Goal: Browse casually

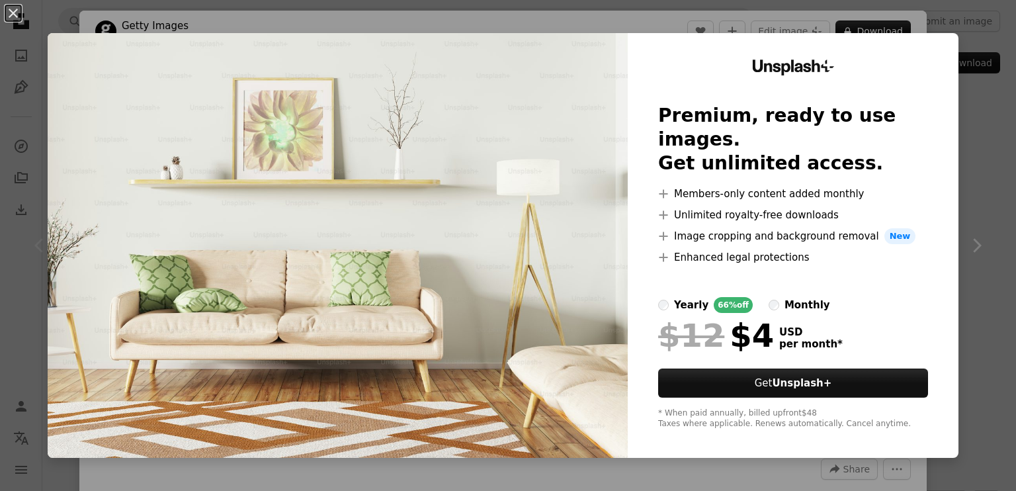
scroll to position [2515, 0]
click at [979, 151] on div "An X shape Unsplash+ Premium, ready to use images. Get unlimited access. A plus…" at bounding box center [508, 245] width 1016 height 491
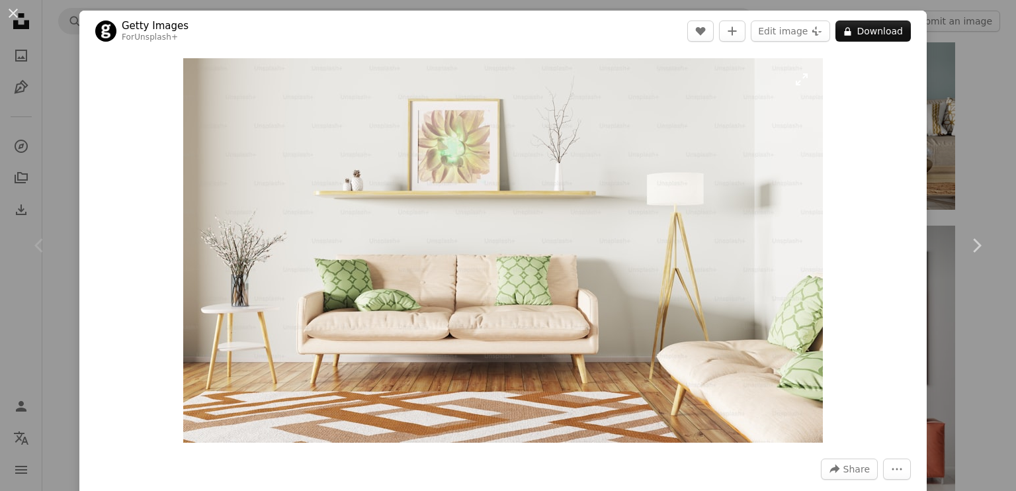
click at [601, 134] on img "Zoom in on this image" at bounding box center [503, 250] width 640 height 384
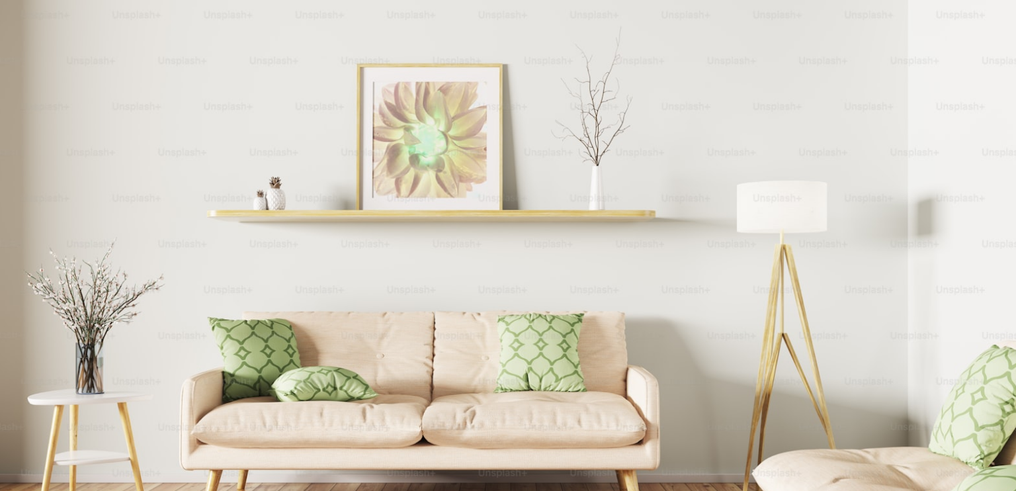
scroll to position [54, 0]
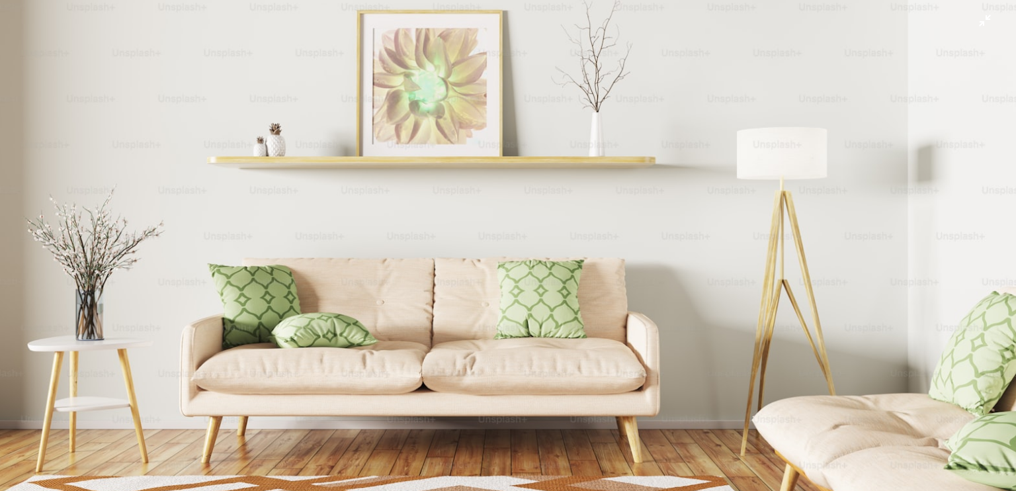
click at [559, 247] on img "Zoom out on this image" at bounding box center [508, 251] width 1018 height 611
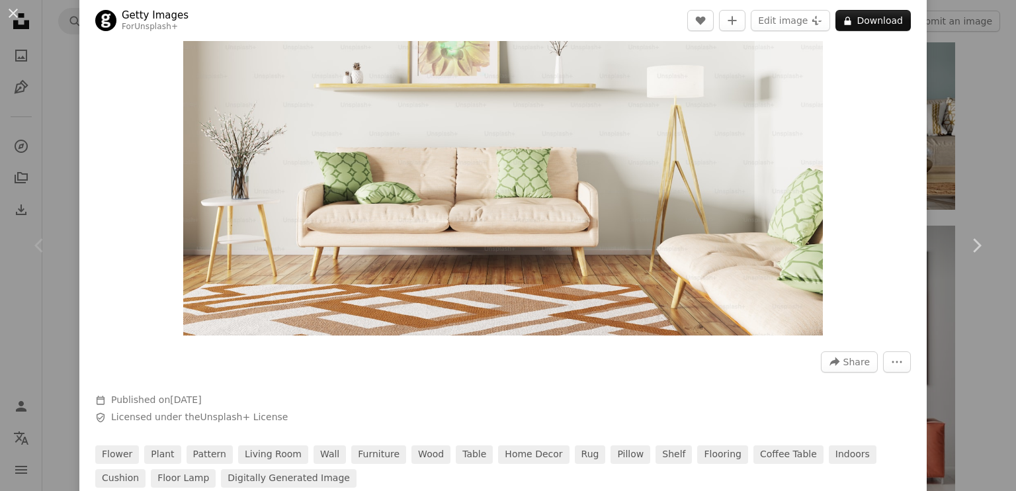
scroll to position [132, 0]
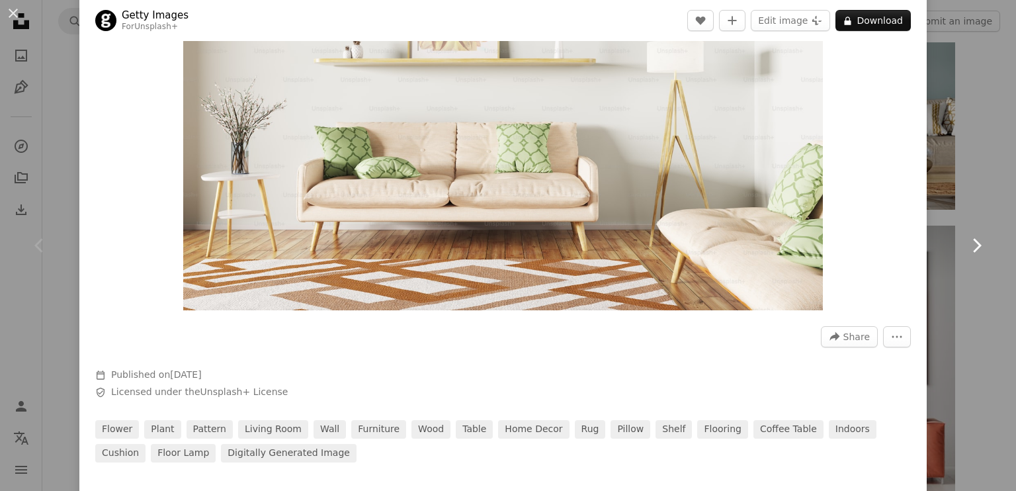
click at [962, 275] on link "Chevron right" at bounding box center [976, 245] width 79 height 127
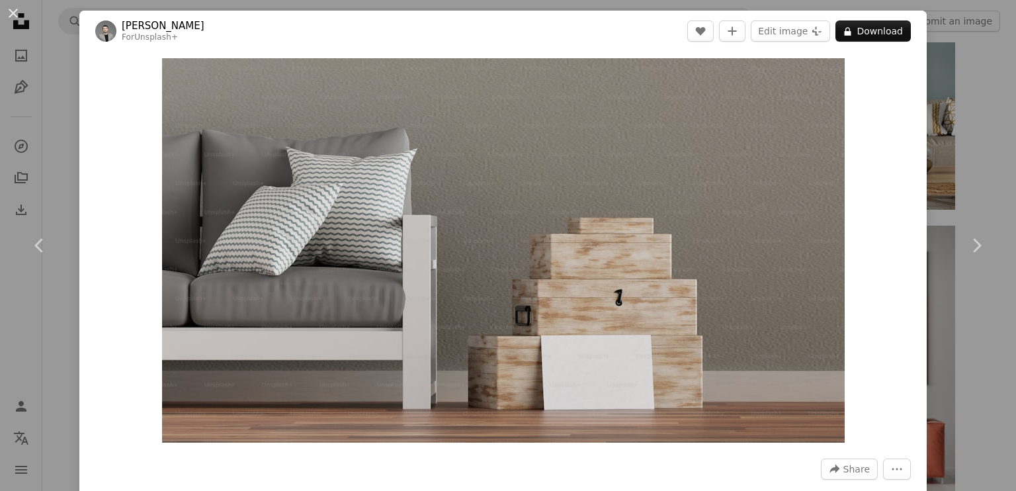
click at [956, 134] on div "An X shape Chevron left Chevron right Kamran Abdullayev For Unsplash+ A heart A…" at bounding box center [508, 245] width 1016 height 491
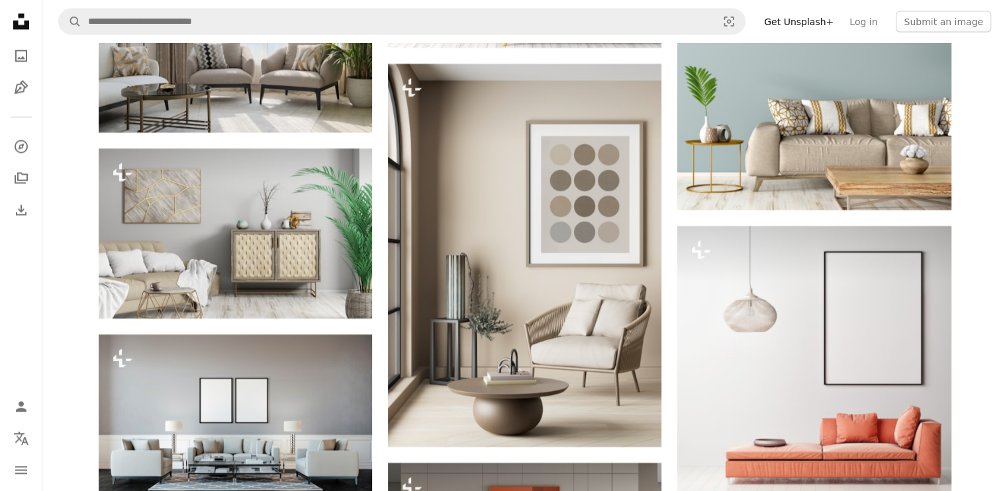
click at [840, 19] on link "Get Unsplash+" at bounding box center [798, 21] width 85 height 21
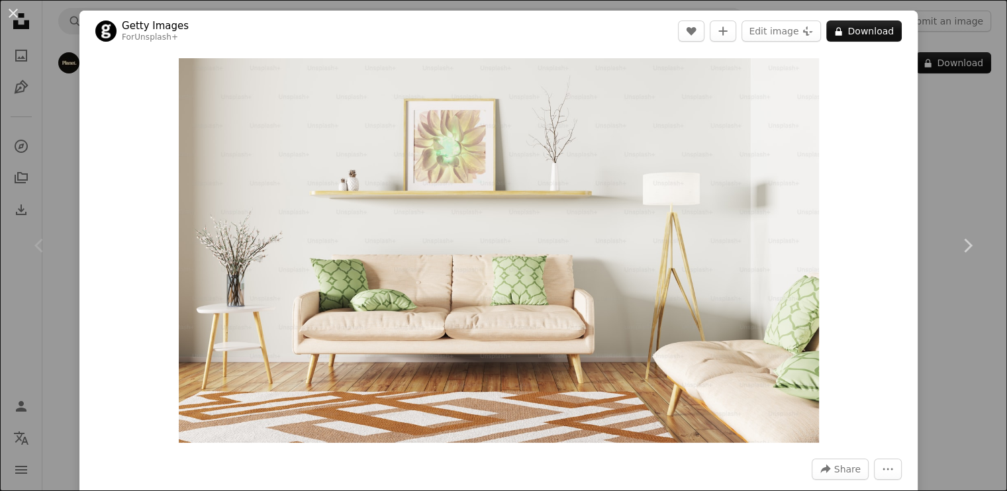
scroll to position [2515, 0]
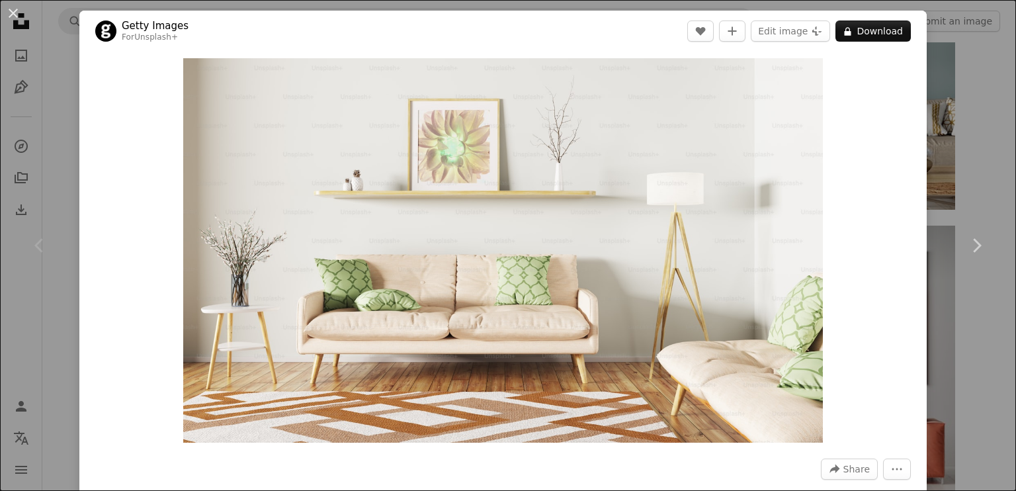
click at [950, 310] on div "An X shape Chevron left Chevron right Getty Images For Unsplash+ A heart A plus…" at bounding box center [508, 245] width 1016 height 491
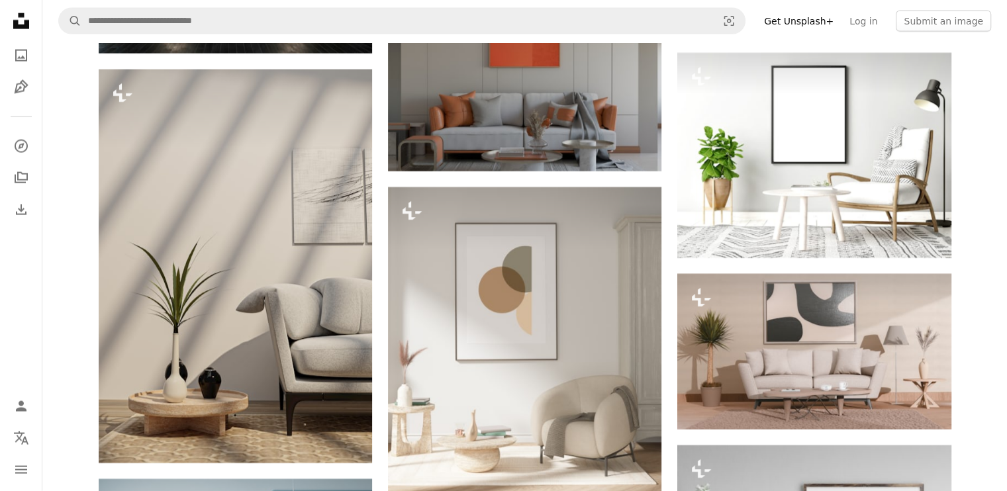
scroll to position [2978, 0]
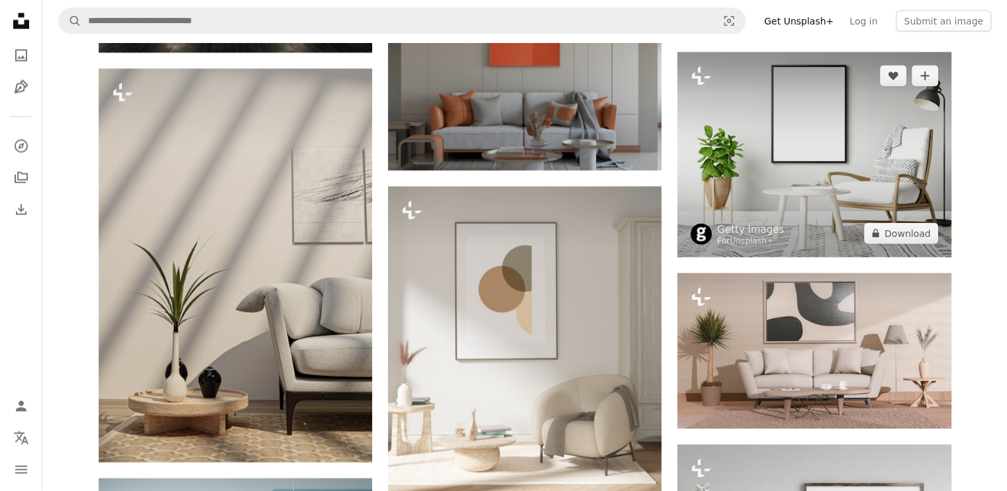
click at [840, 173] on img at bounding box center [813, 154] width 273 height 205
click at [854, 92] on img at bounding box center [813, 154] width 273 height 205
click at [838, 142] on img at bounding box center [813, 154] width 273 height 205
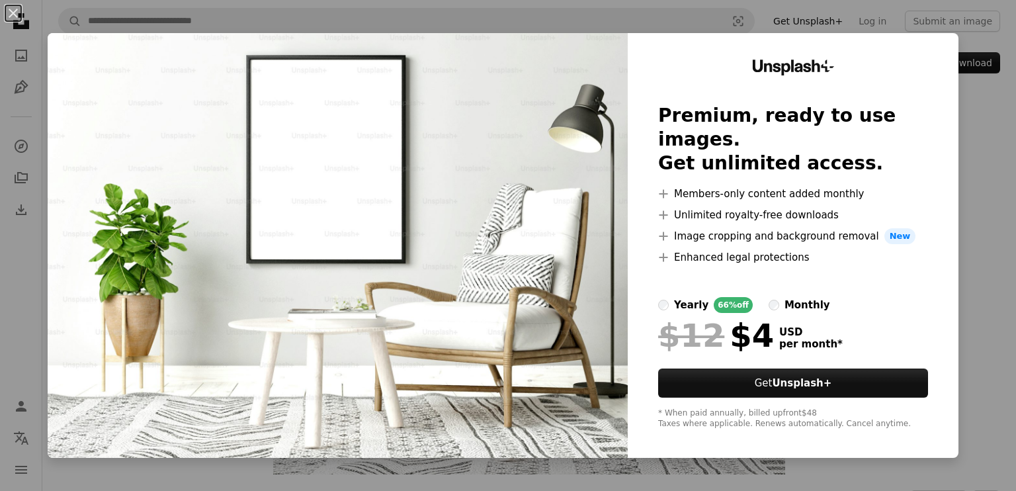
click at [931, 31] on div "An X shape Unsplash+ Premium, ready to use images. Get unlimited access. A plus…" at bounding box center [508, 245] width 1016 height 491
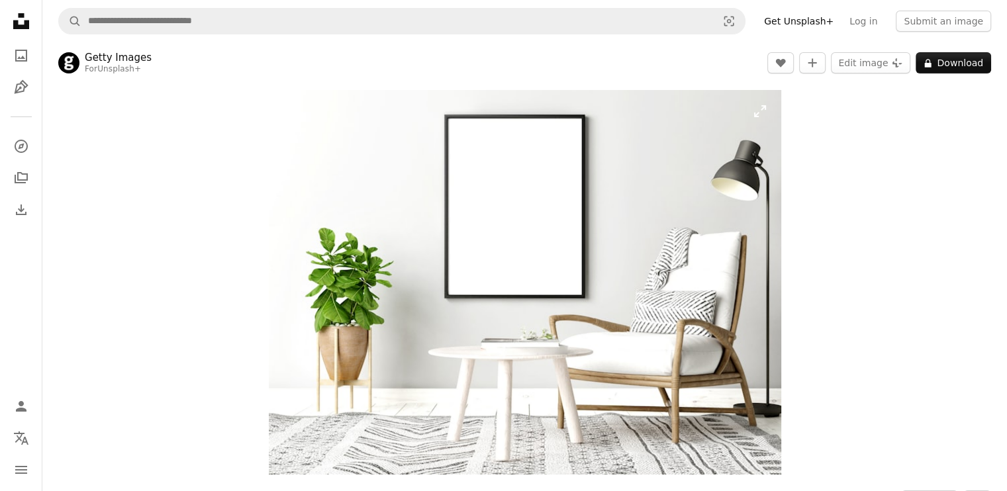
drag, startPoint x: 495, startPoint y: 113, endPoint x: 471, endPoint y: 138, distance: 34.6
click at [471, 138] on img "Zoom in on this image" at bounding box center [525, 282] width 512 height 384
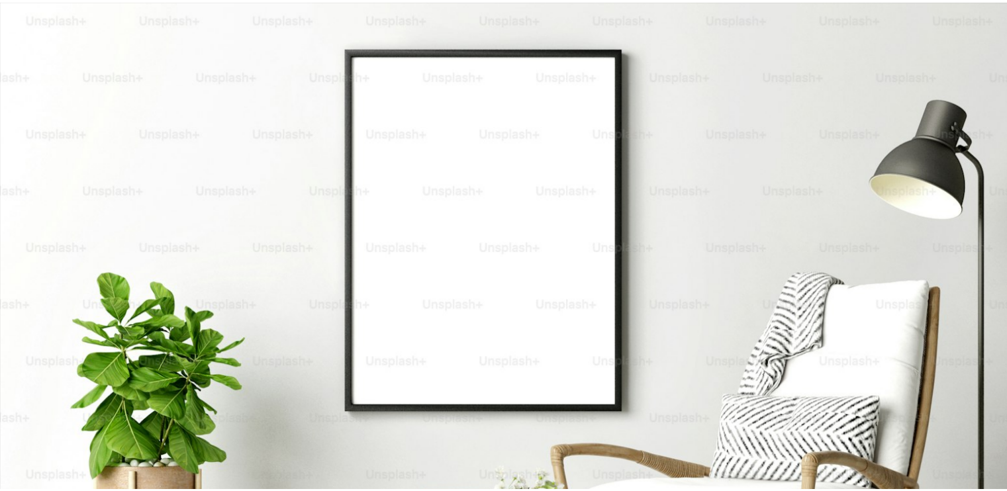
scroll to position [128, 0]
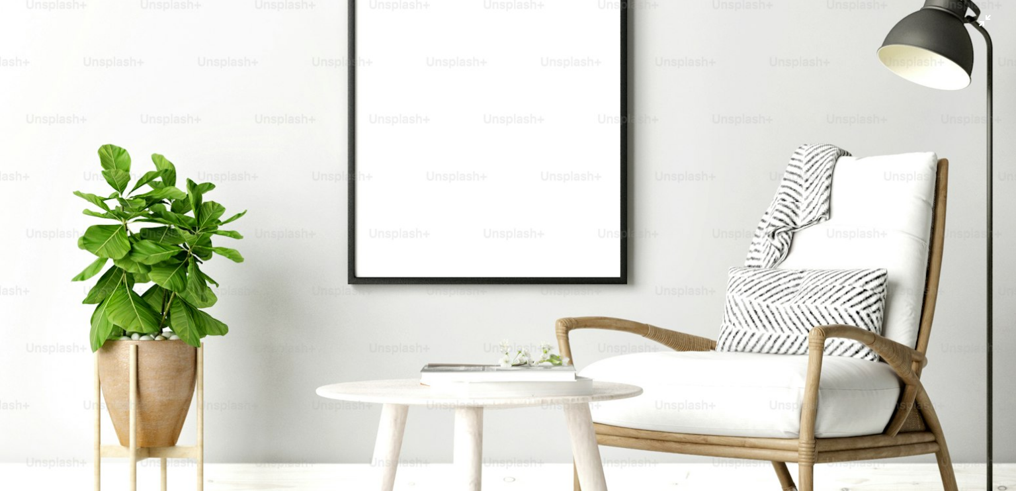
click at [514, 158] on img "Zoom out on this image" at bounding box center [508, 253] width 1018 height 764
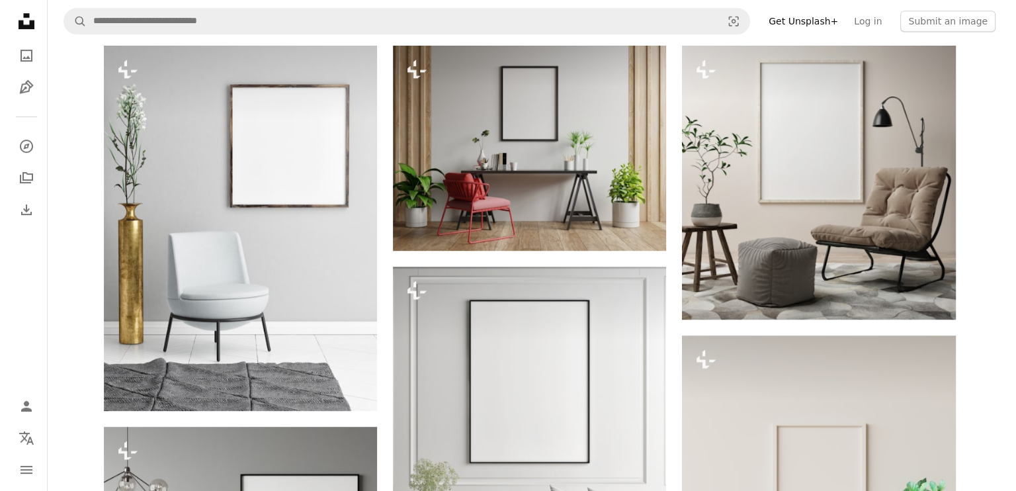
scroll to position [728, 0]
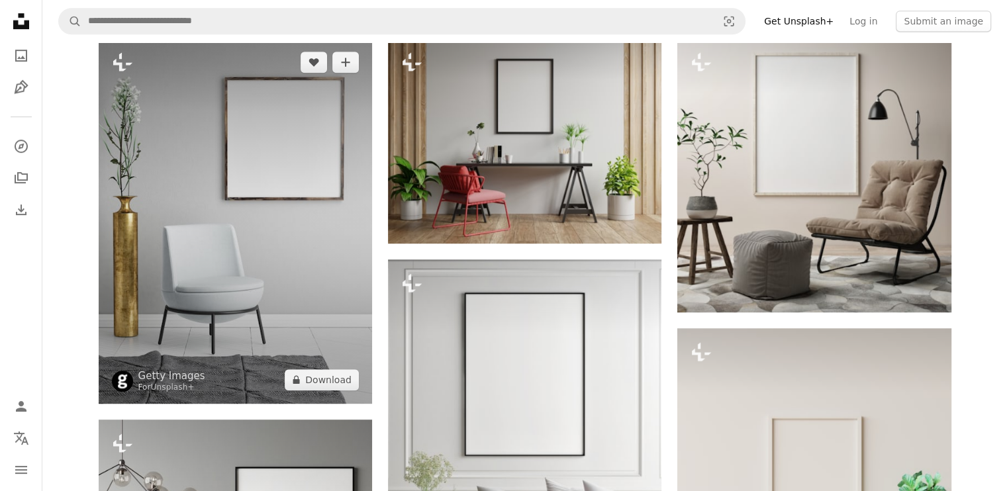
click at [275, 161] on img at bounding box center [235, 220] width 273 height 365
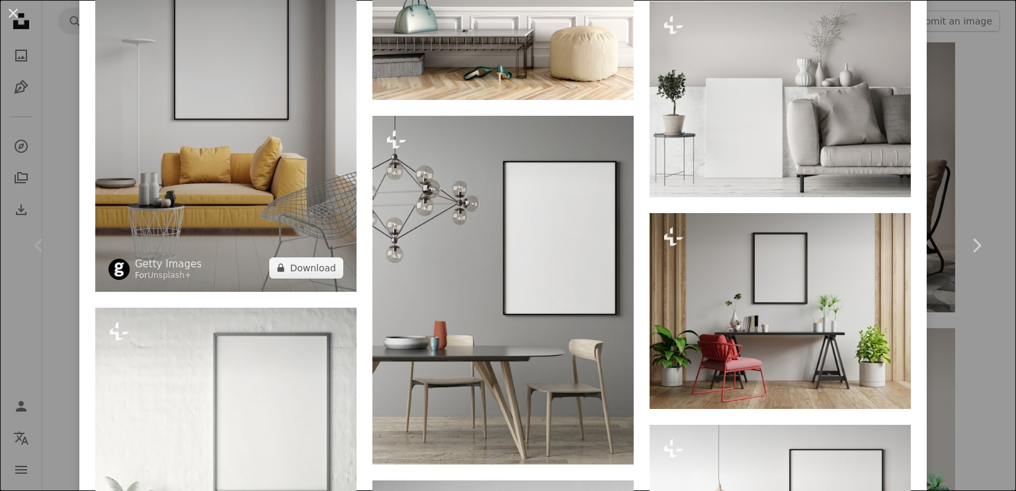
scroll to position [993, 0]
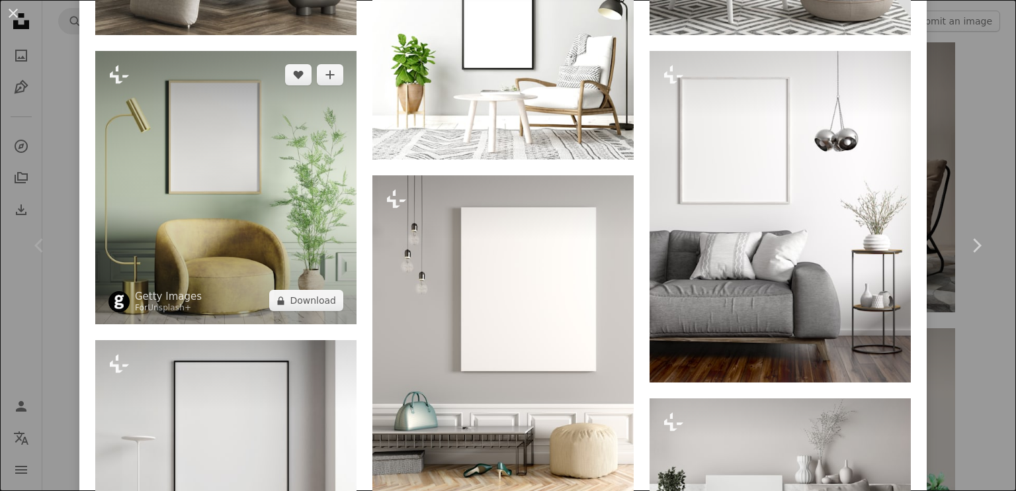
click at [244, 153] on img at bounding box center [225, 187] width 261 height 273
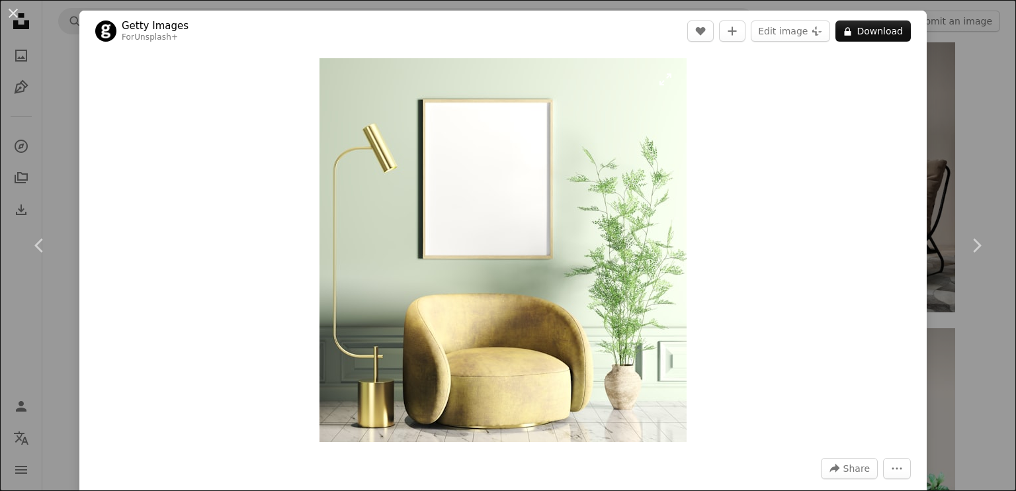
click at [416, 186] on img "Zoom in on this image" at bounding box center [503, 250] width 367 height 384
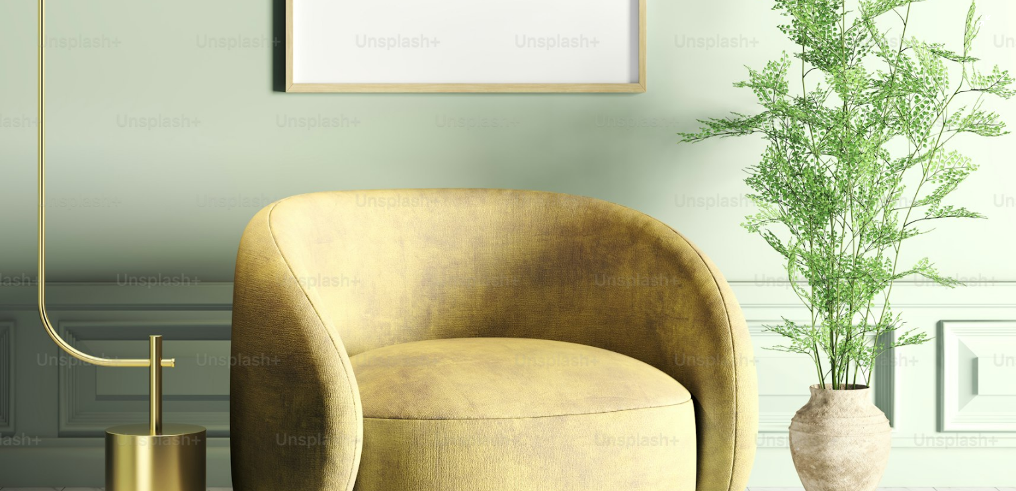
scroll to position [474, 0]
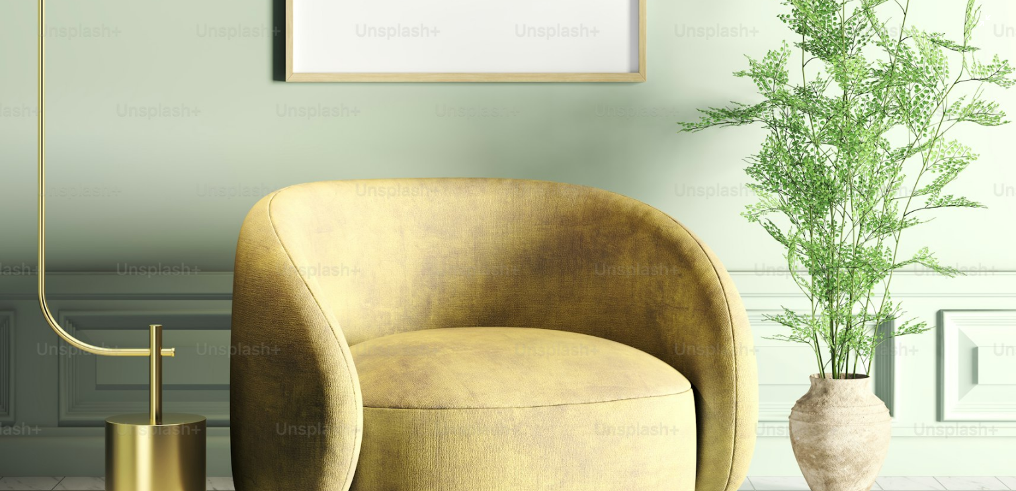
click at [593, 150] on img "Zoom out on this image" at bounding box center [508, 58] width 1018 height 1064
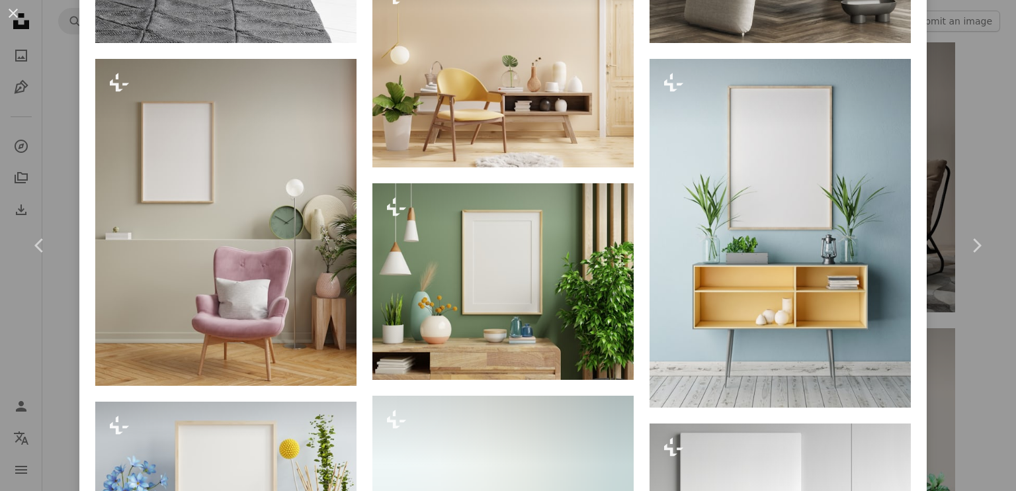
scroll to position [993, 0]
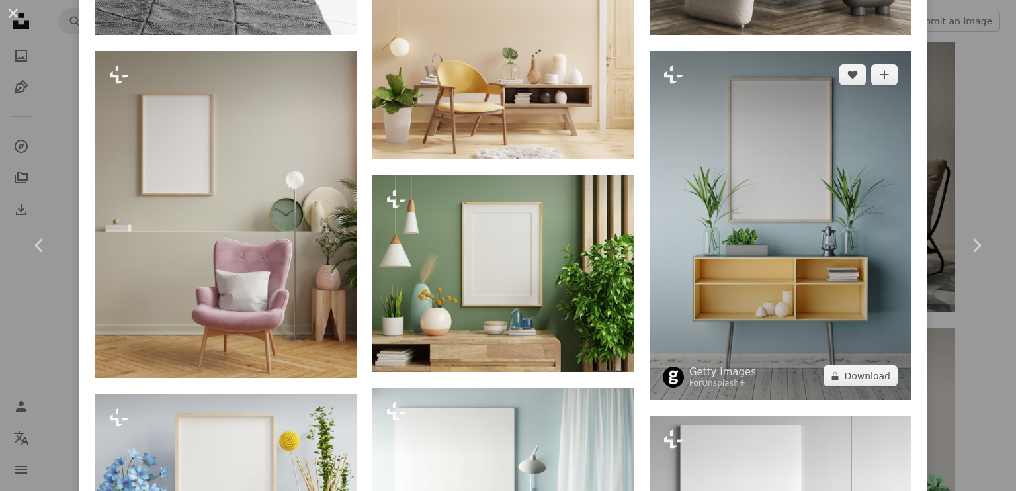
click at [782, 168] on img at bounding box center [780, 225] width 261 height 349
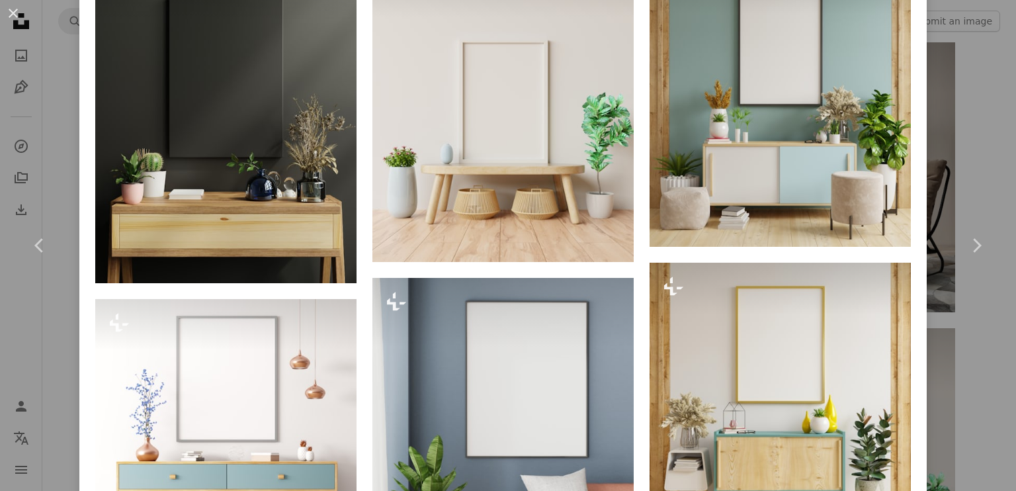
scroll to position [728, 0]
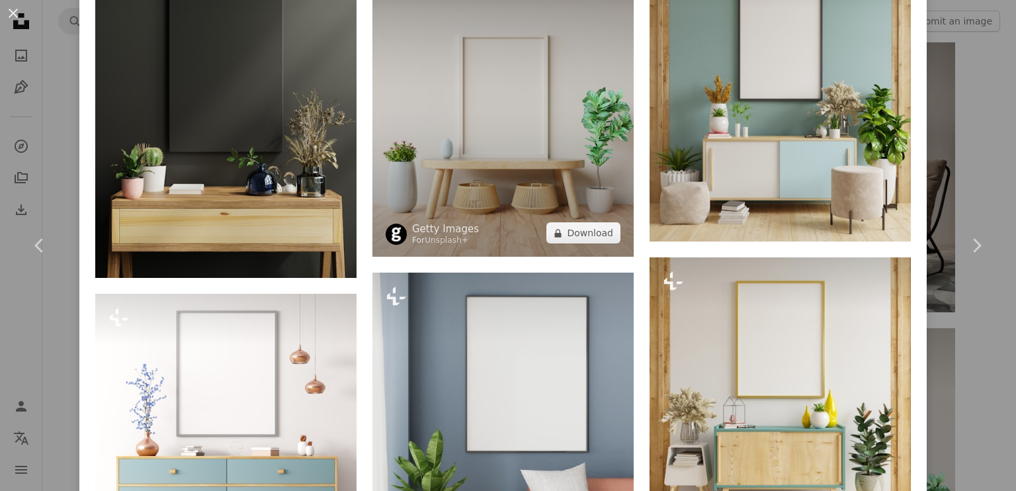
click at [516, 105] on img at bounding box center [503, 104] width 261 height 306
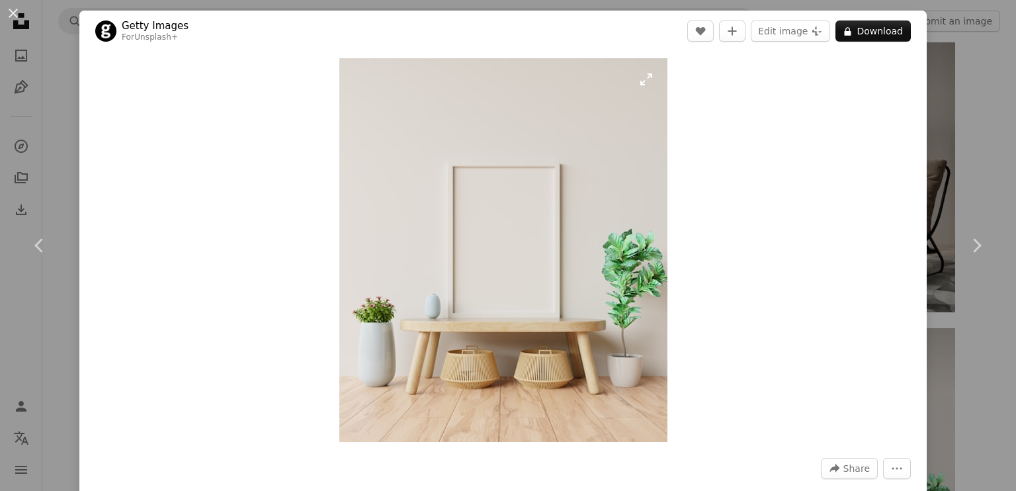
click at [500, 187] on img "Zoom in on this image" at bounding box center [503, 250] width 328 height 384
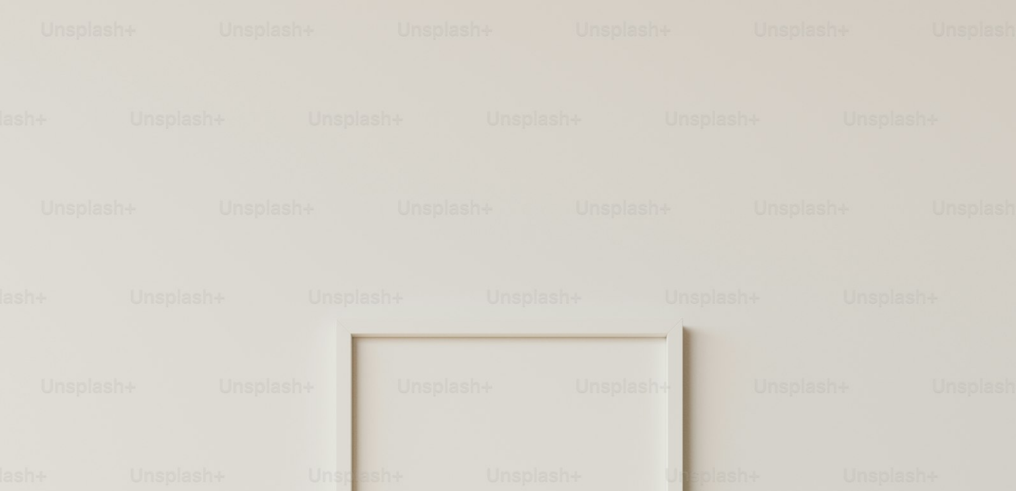
scroll to position [338, 0]
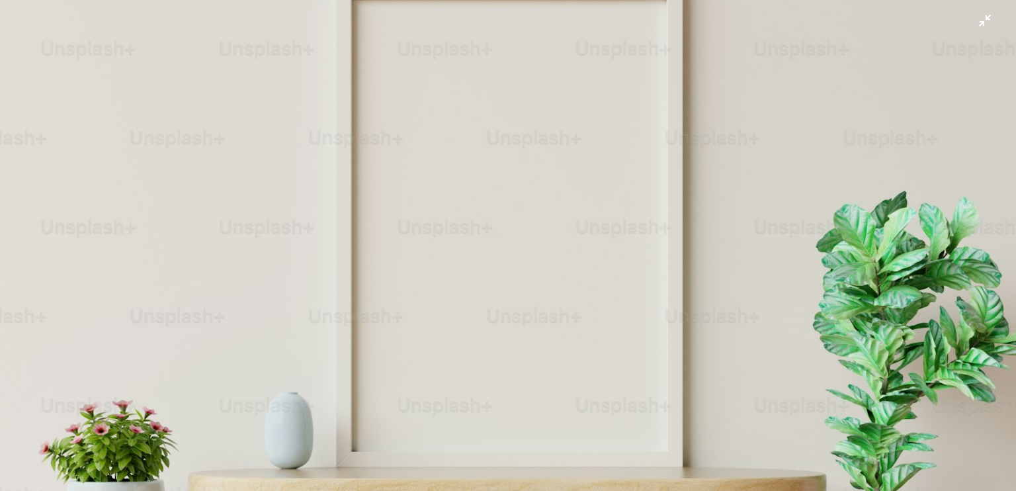
click at [637, 154] on img "Zoom out on this image" at bounding box center [508, 257] width 1018 height 1191
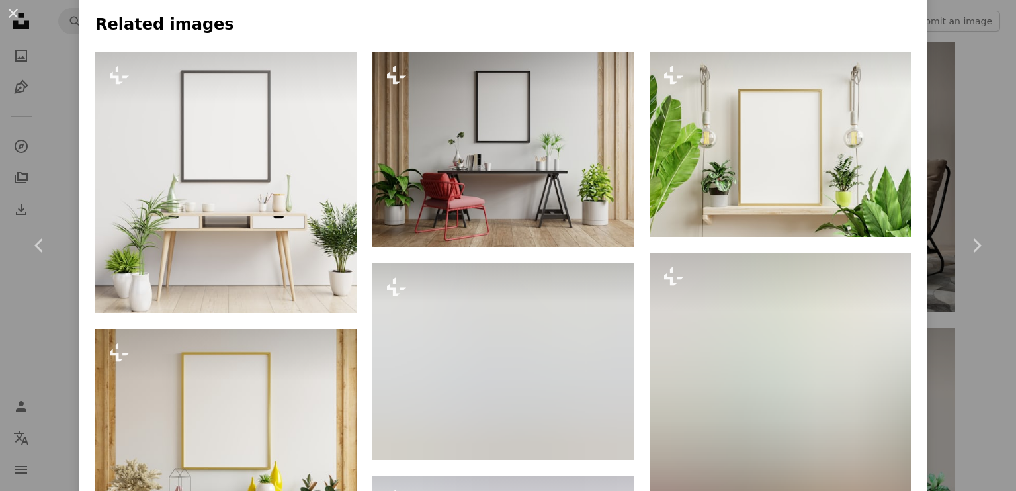
scroll to position [662, 0]
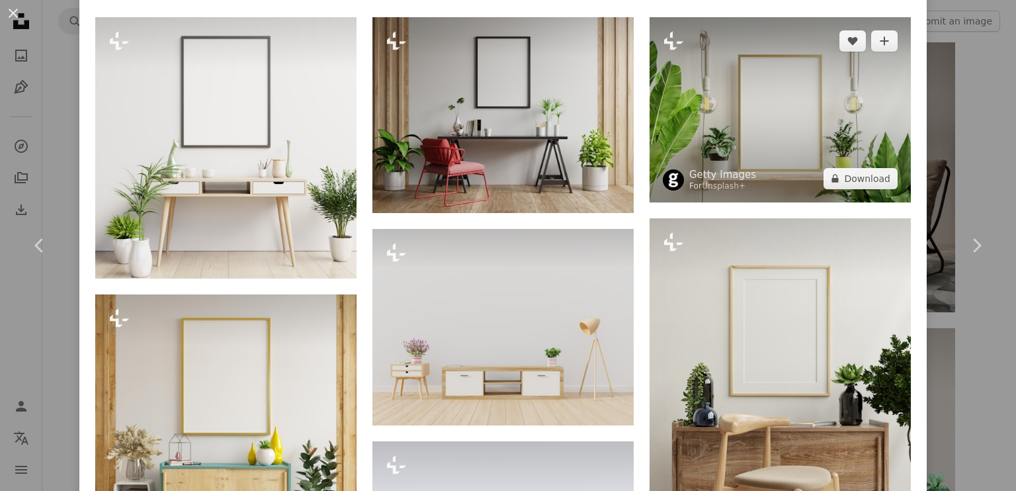
click at [833, 95] on img at bounding box center [780, 109] width 261 height 185
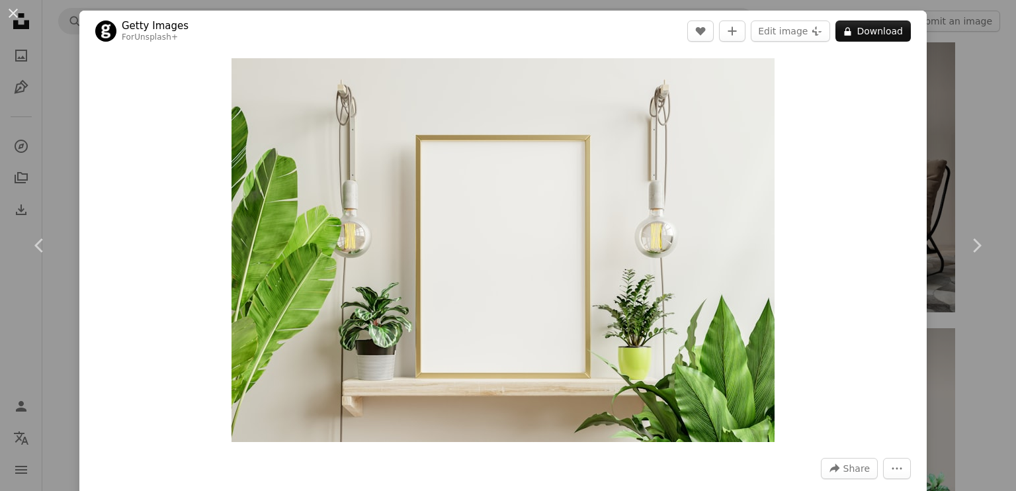
click at [942, 105] on div "An X shape Chevron left Chevron right Getty Images For Unsplash+ A heart A plus…" at bounding box center [508, 245] width 1016 height 491
click at [942, 105] on img at bounding box center [818, 174] width 273 height 273
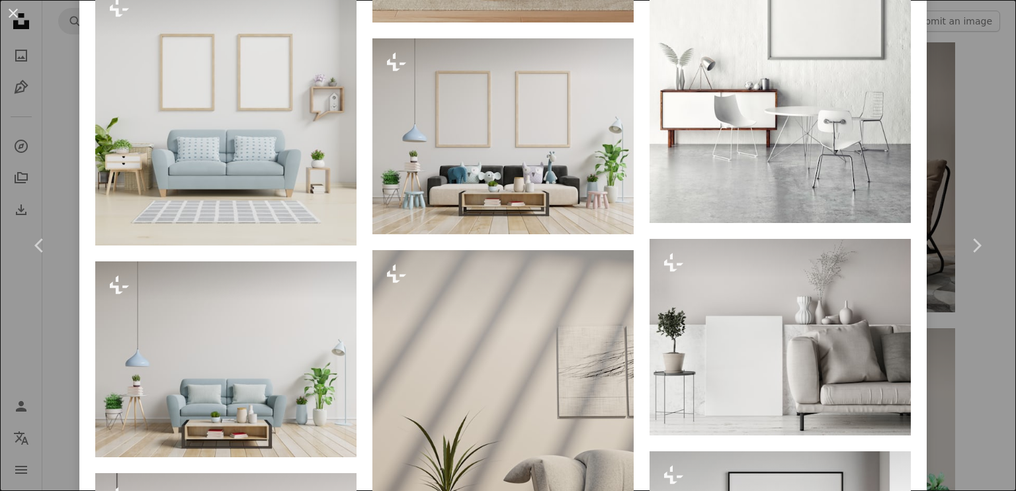
scroll to position [2862, 0]
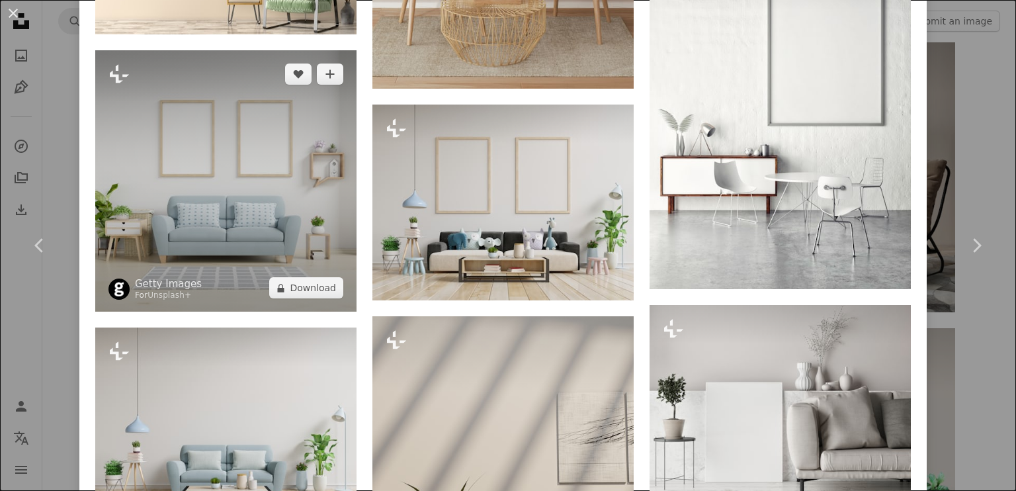
click at [193, 99] on img at bounding box center [225, 180] width 261 height 261
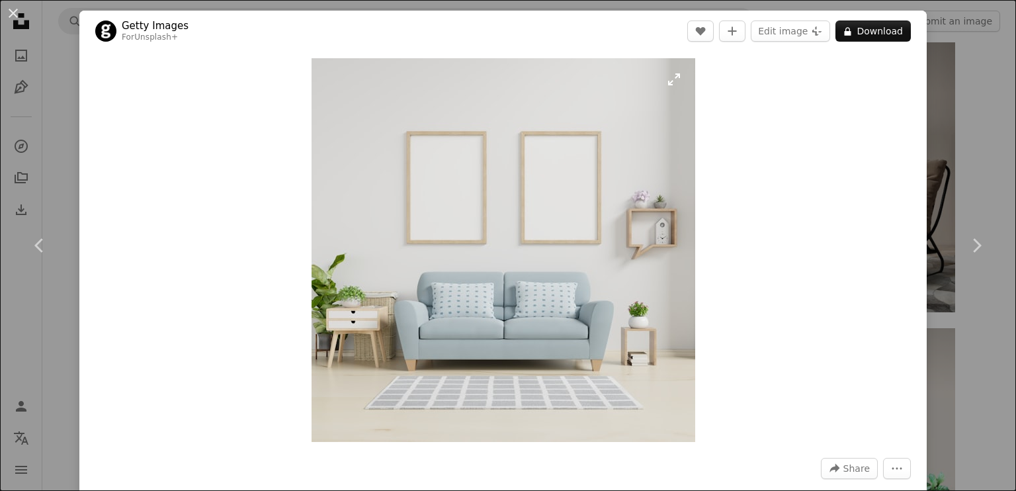
click at [480, 193] on img "Zoom in on this image" at bounding box center [504, 250] width 384 height 384
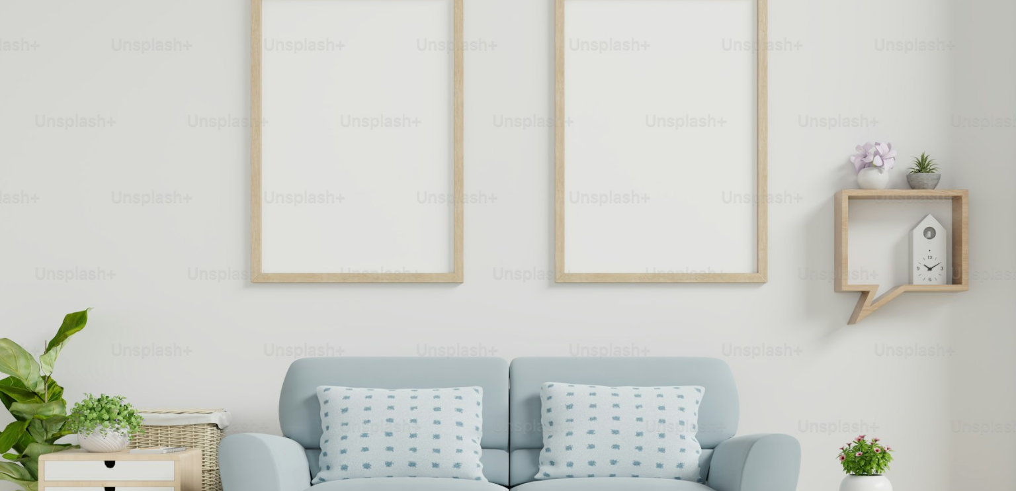
scroll to position [187, 0]
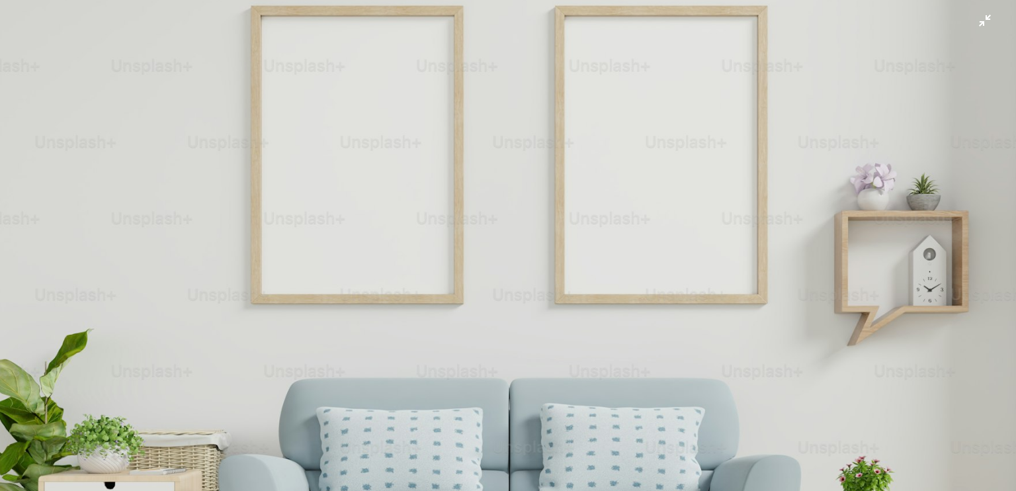
click at [541, 169] on img "Zoom out on this image" at bounding box center [508, 321] width 1018 height 1018
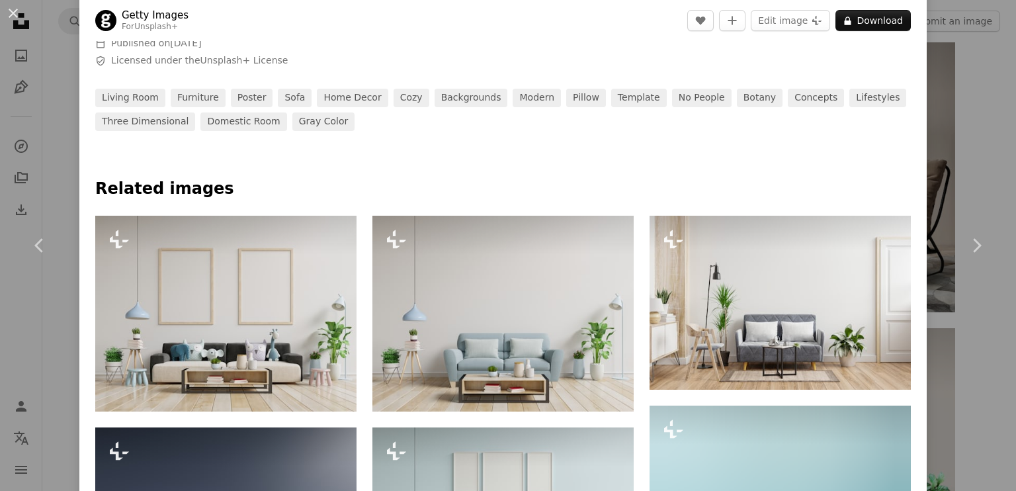
scroll to position [662, 0]
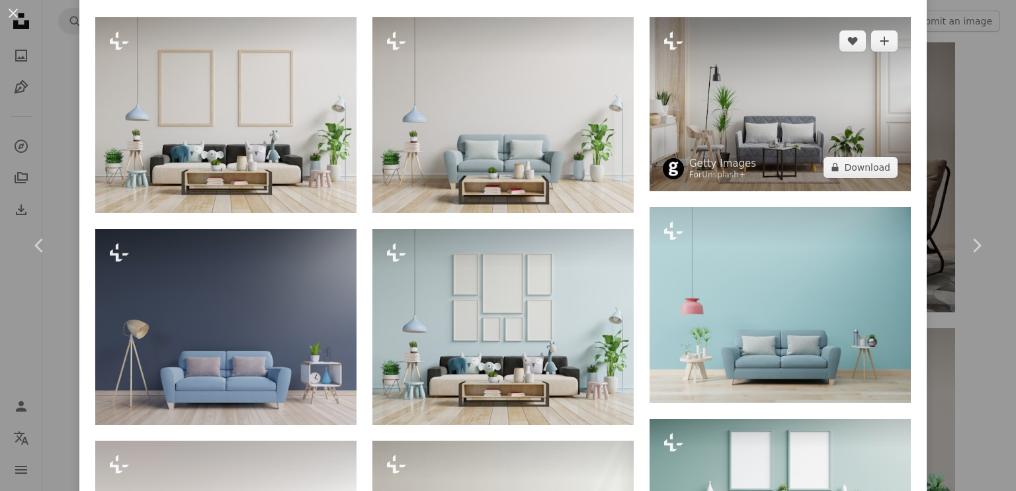
click at [788, 105] on img at bounding box center [780, 104] width 261 height 174
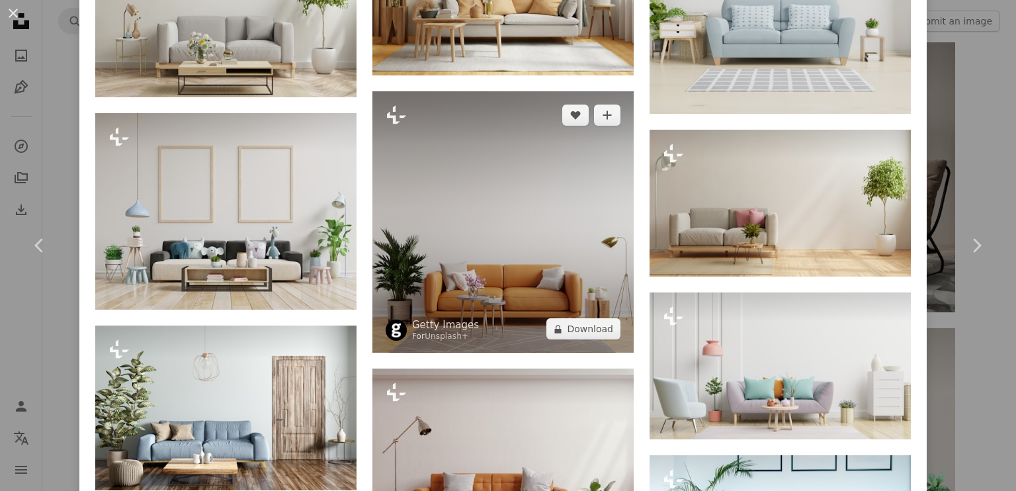
scroll to position [1390, 0]
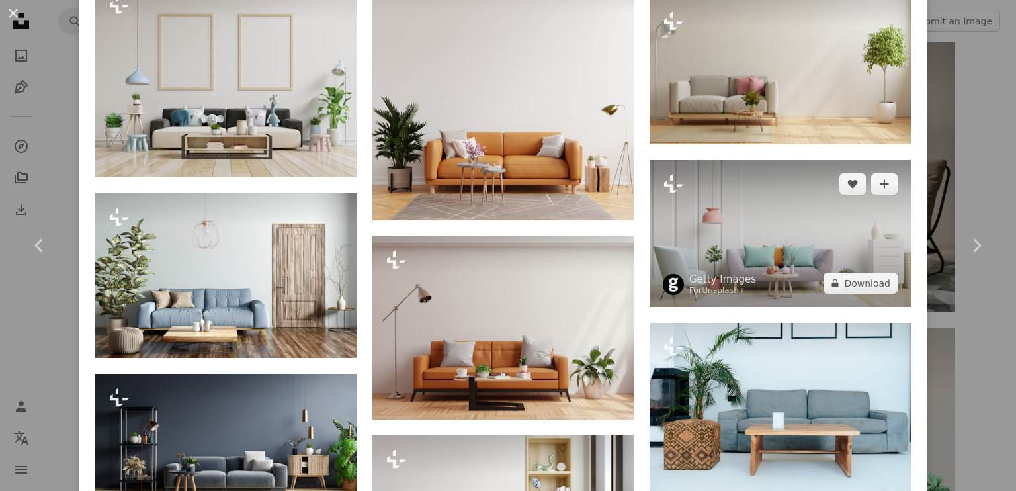
click at [791, 235] on img at bounding box center [780, 233] width 261 height 147
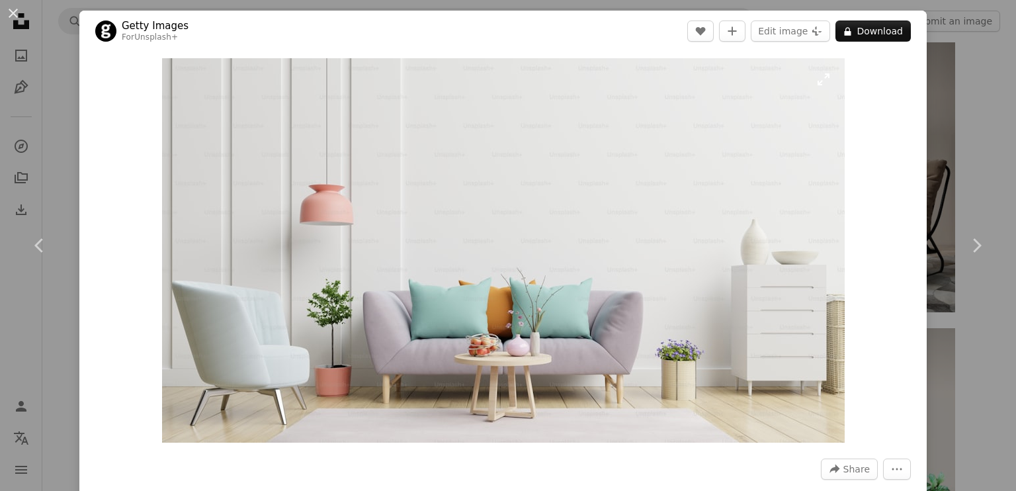
click at [522, 302] on img "Zoom in on this image" at bounding box center [503, 250] width 683 height 384
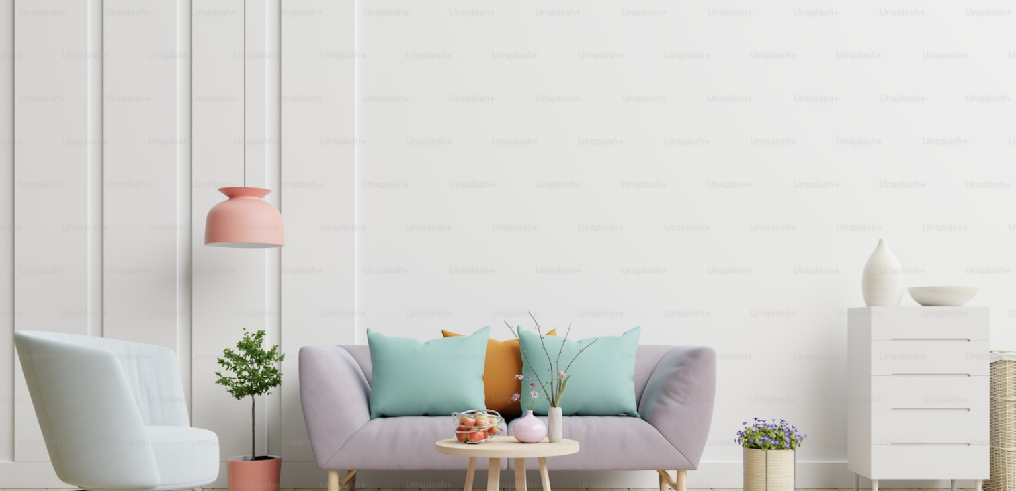
scroll to position [34, 0]
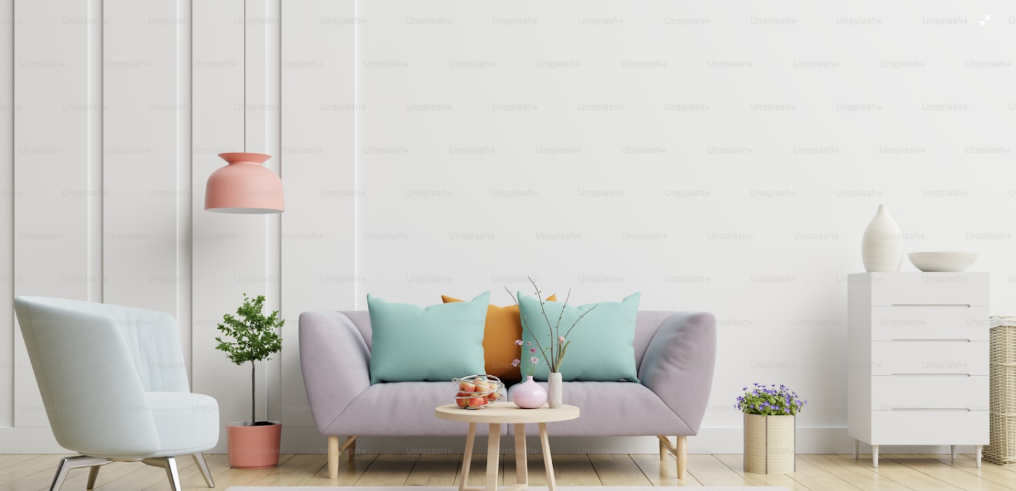
click at [699, 145] on img "Zoom out on this image" at bounding box center [508, 251] width 1018 height 572
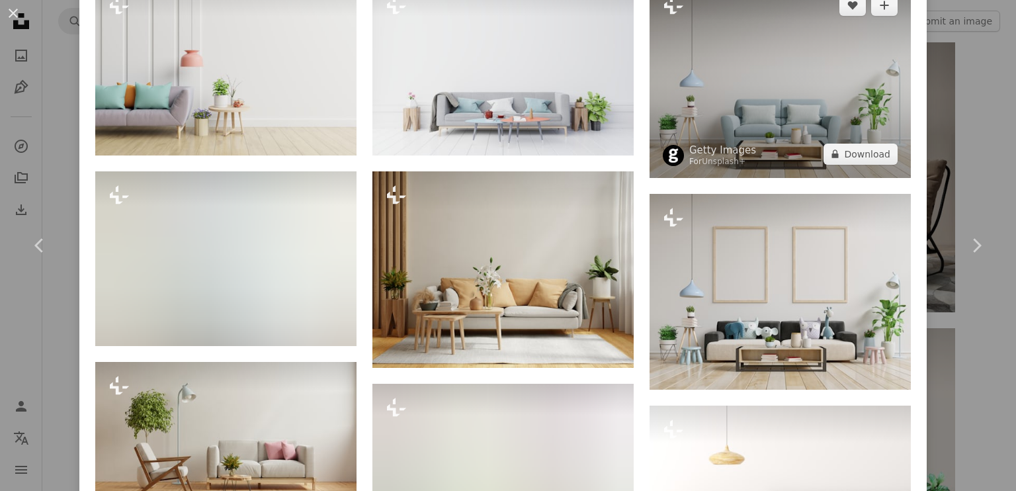
scroll to position [926, 0]
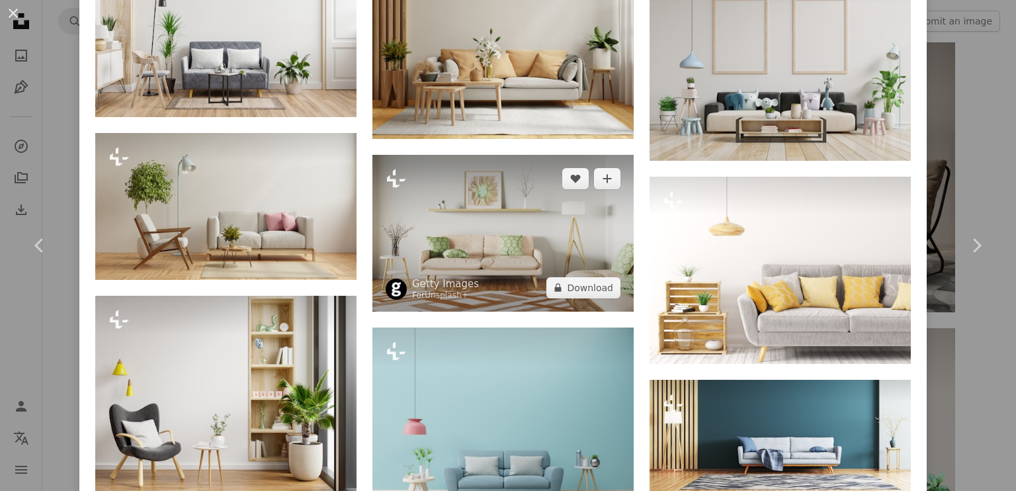
click at [498, 191] on img at bounding box center [503, 233] width 261 height 157
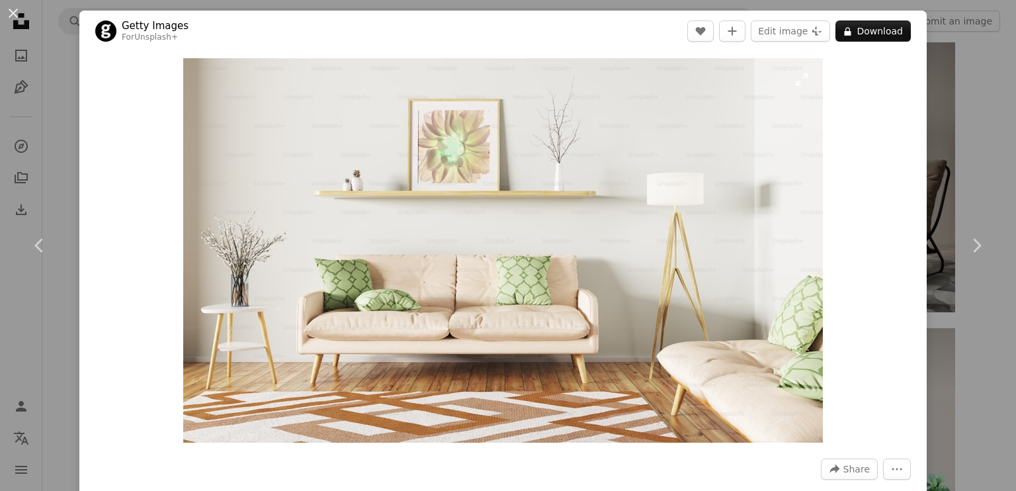
click at [498, 189] on img "Zoom in on this image" at bounding box center [503, 250] width 640 height 384
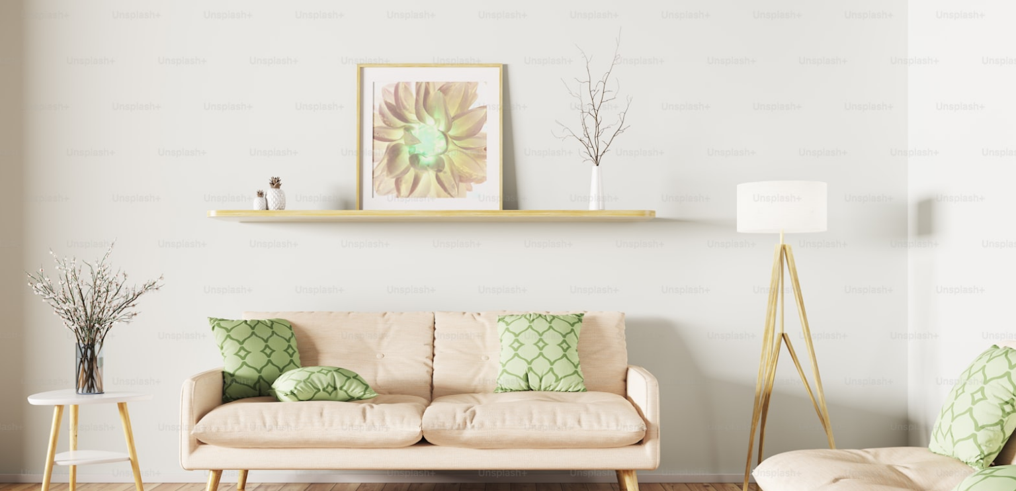
scroll to position [54, 0]
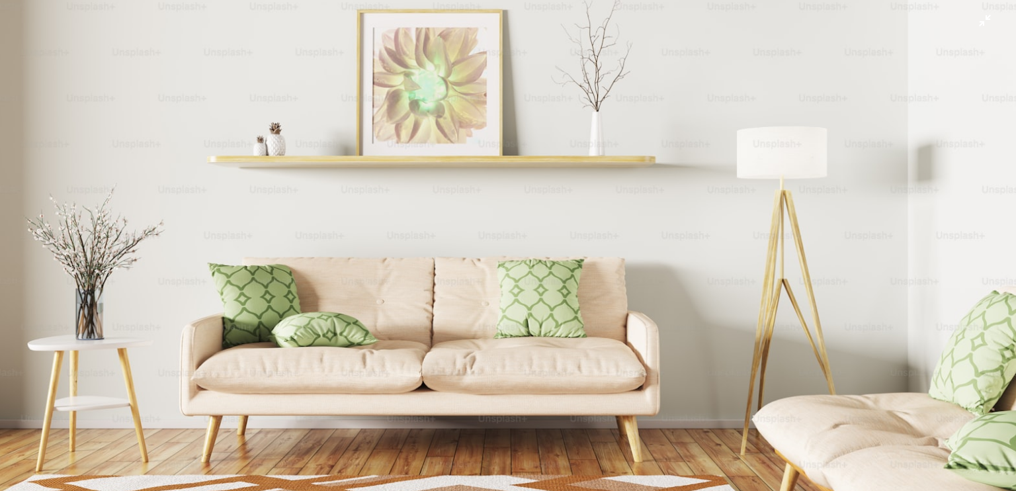
click at [563, 150] on img "Zoom out on this image" at bounding box center [508, 250] width 1018 height 611
